Goal: Find specific fact: Find specific fact

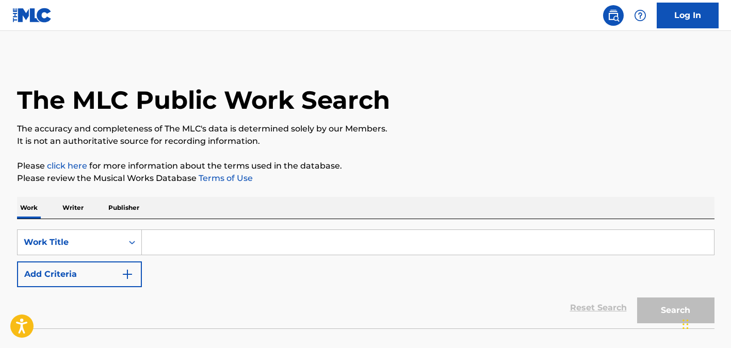
click at [221, 240] on input "Search Form" at bounding box center [428, 242] width 572 height 25
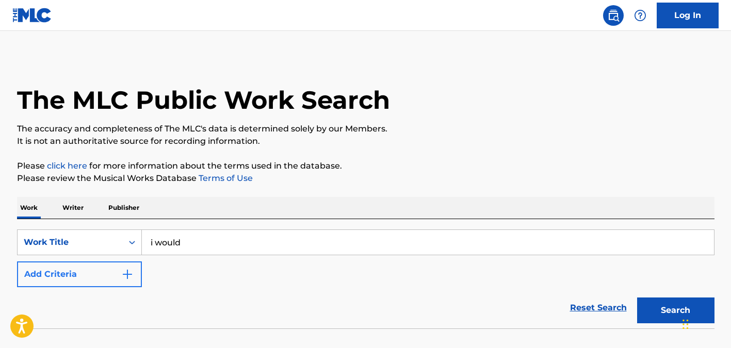
type input "i would"
click at [121, 280] on img "Search Form" at bounding box center [127, 274] width 12 height 12
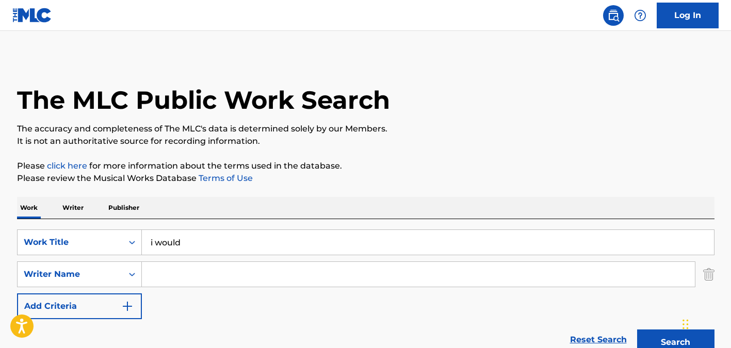
click at [179, 277] on input "Search Form" at bounding box center [418, 274] width 553 height 25
type input "talbot"
click at [637, 330] on button "Search" at bounding box center [675, 343] width 77 height 26
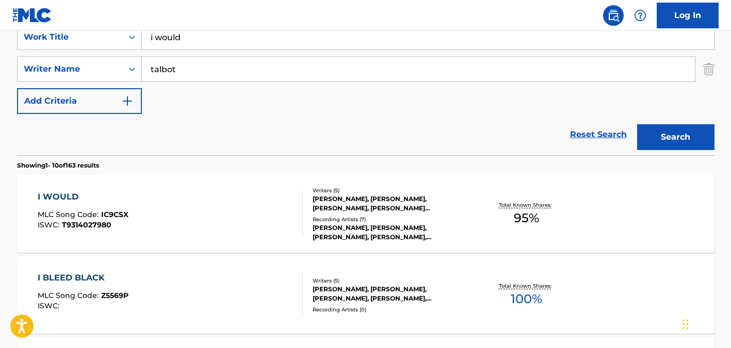
scroll to position [277, 0]
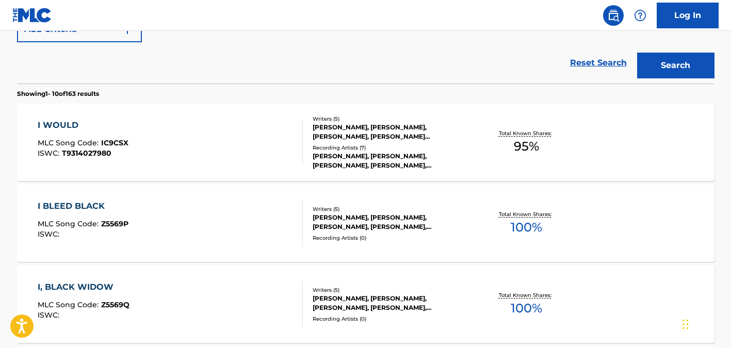
click at [248, 142] on div "I WOULD MLC Song Code : IC9CSX ISWC : T9314027980" at bounding box center [170, 142] width 265 height 46
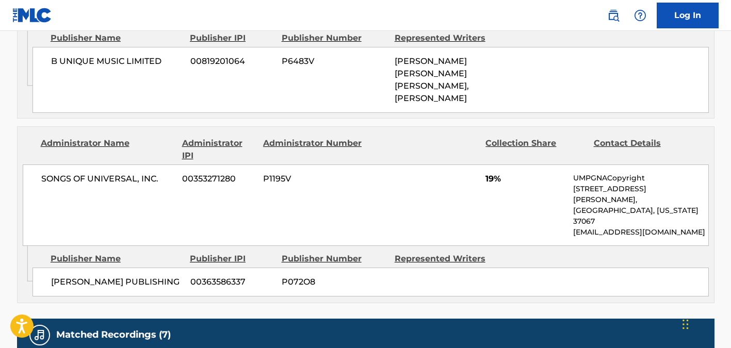
scroll to position [915, 0]
